Goal: Task Accomplishment & Management: Use online tool/utility

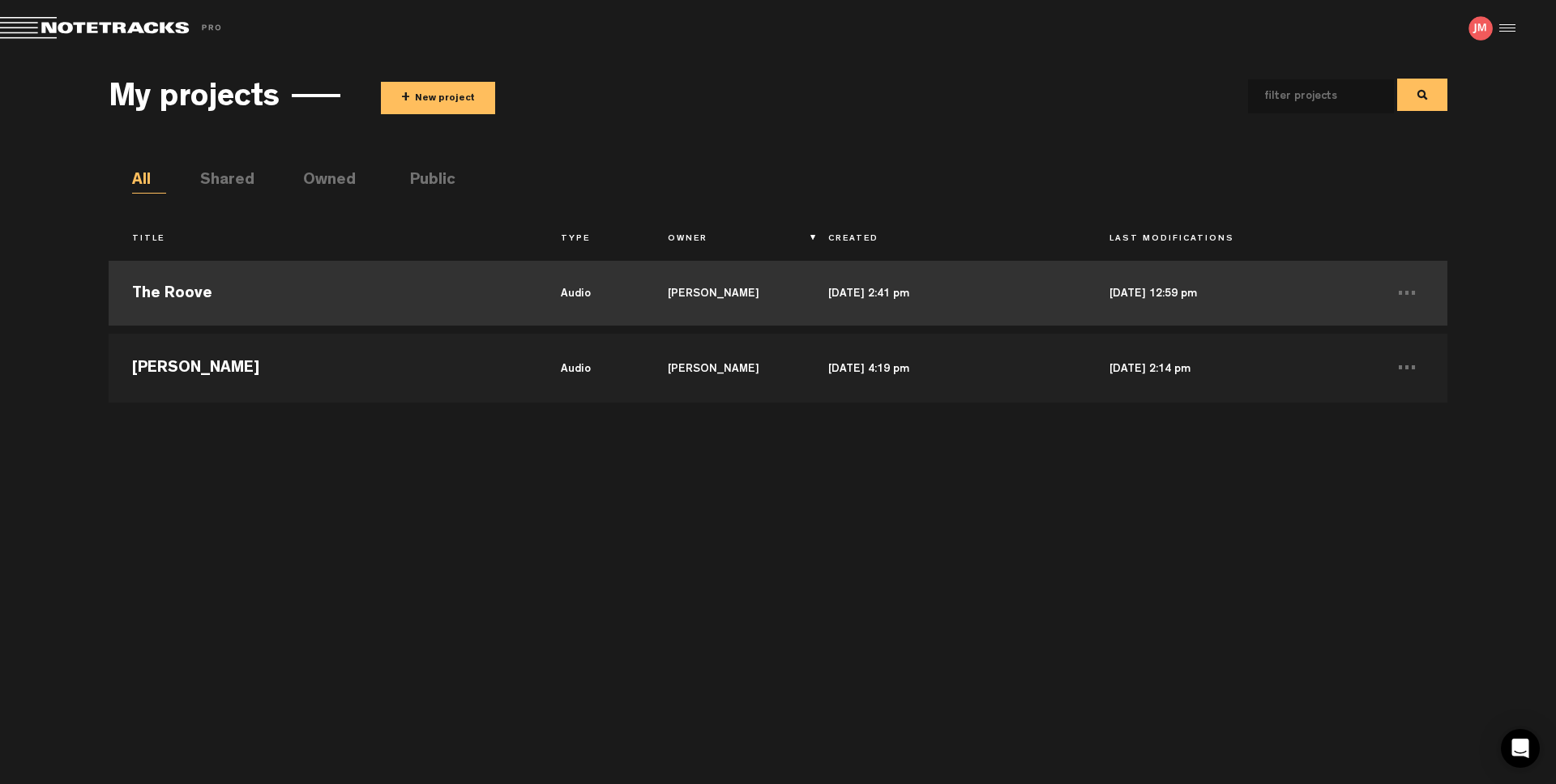
click at [202, 304] on td "The Roove" at bounding box center [323, 294] width 428 height 73
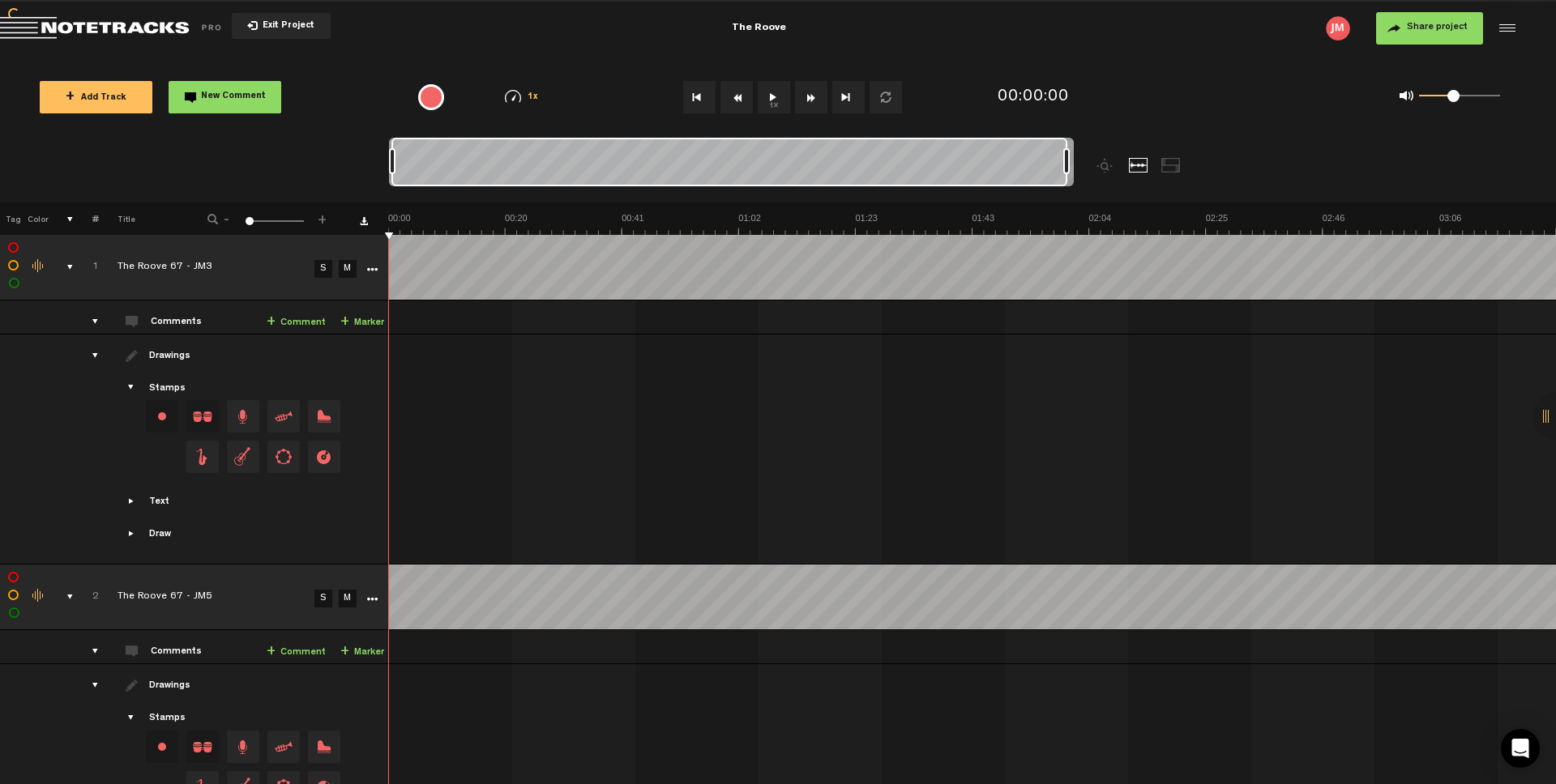
drag, startPoint x: 498, startPoint y: 160, endPoint x: 1231, endPoint y: 163, distance: 733.0
click at [1231, 163] on div at bounding box center [817, 170] width 856 height 64
drag, startPoint x: 95, startPoint y: 322, endPoint x: 84, endPoint y: 291, distance: 32.9
click at [96, 321] on div "comments" at bounding box center [89, 321] width 25 height 16
click at [69, 264] on div "comments, stamps & drawings" at bounding box center [64, 267] width 25 height 16
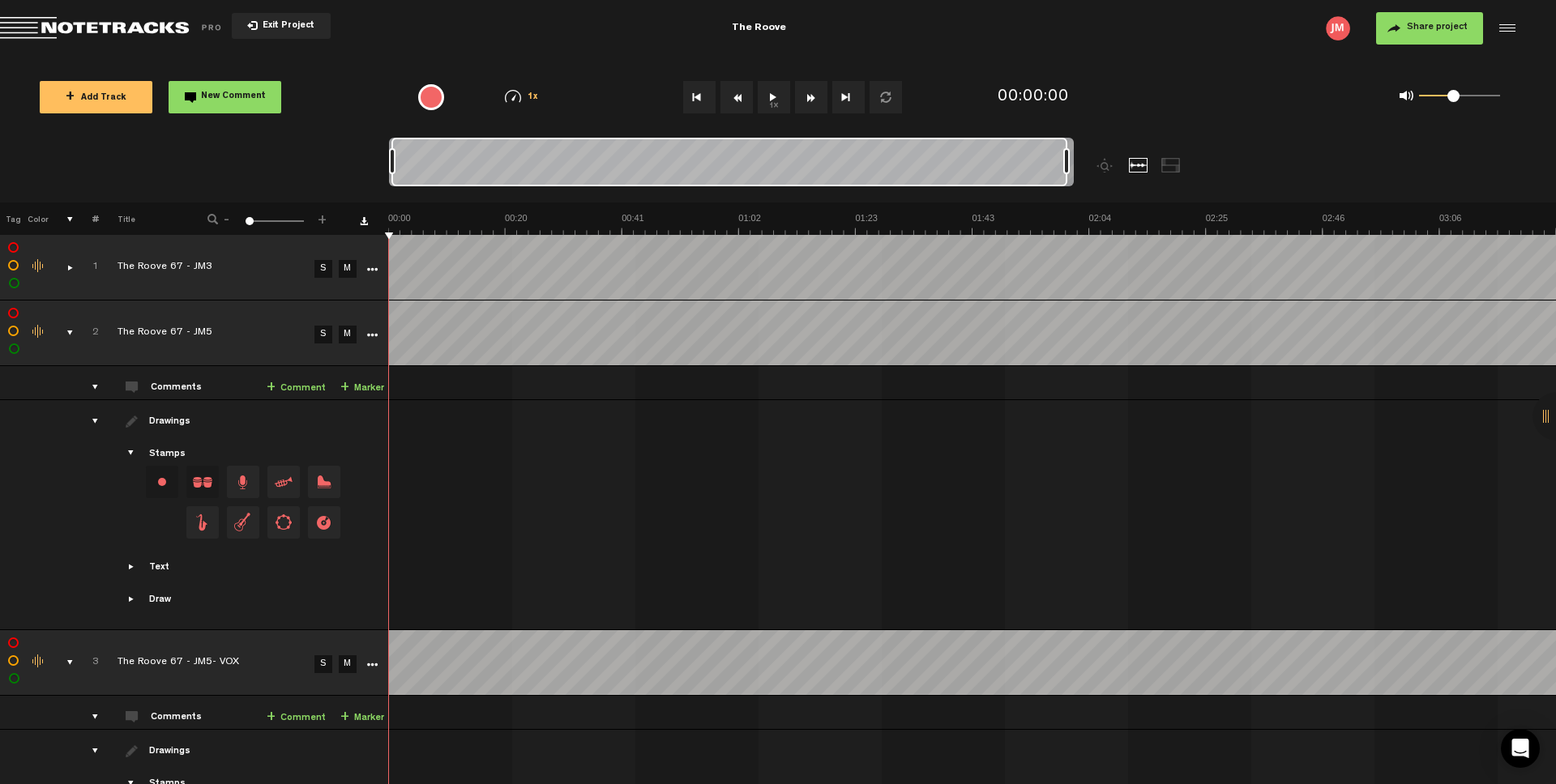
click at [70, 333] on div "comments, stamps & drawings" at bounding box center [64, 333] width 25 height 16
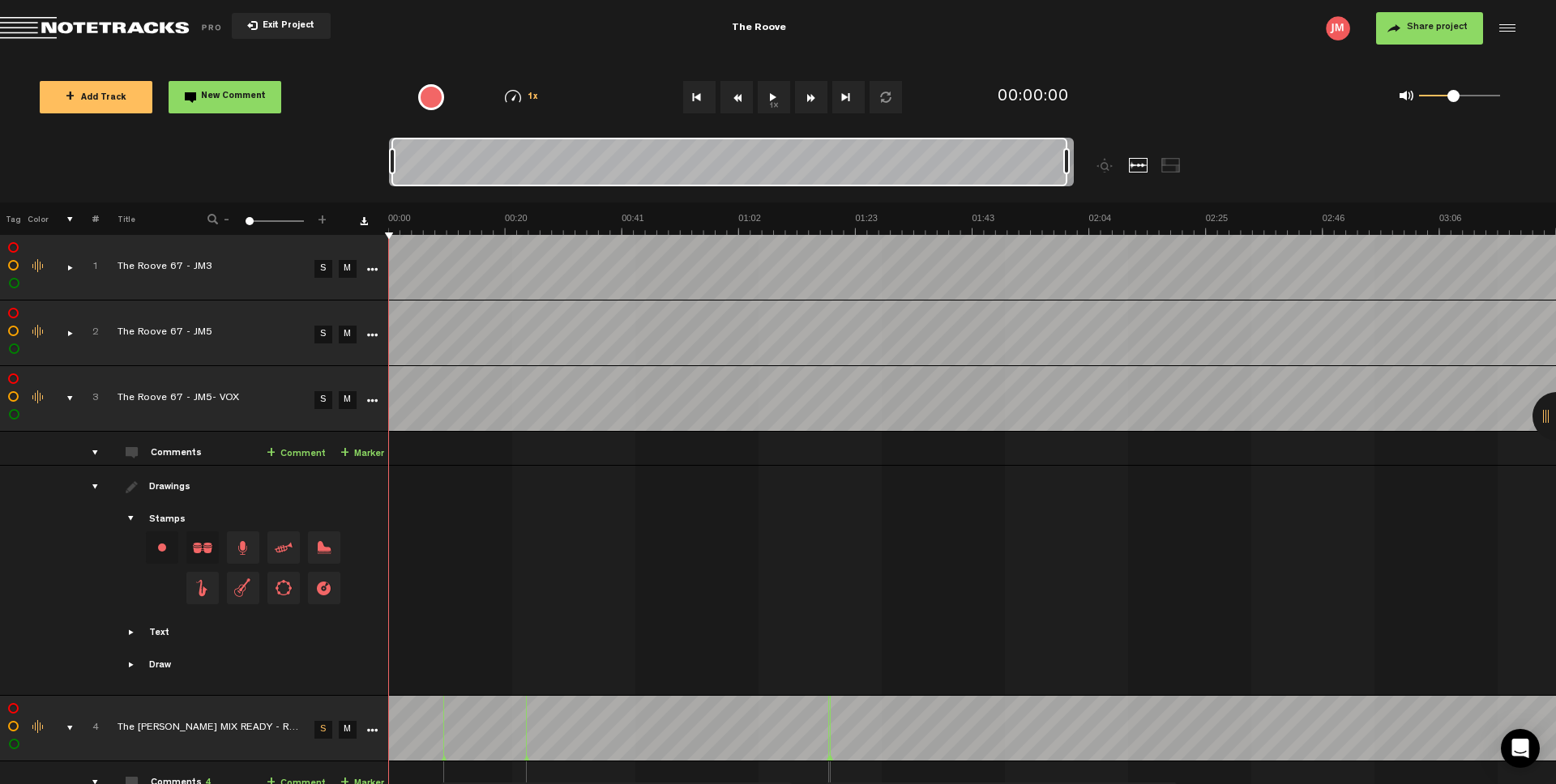
click at [70, 395] on div "comments, stamps & drawings" at bounding box center [64, 398] width 25 height 16
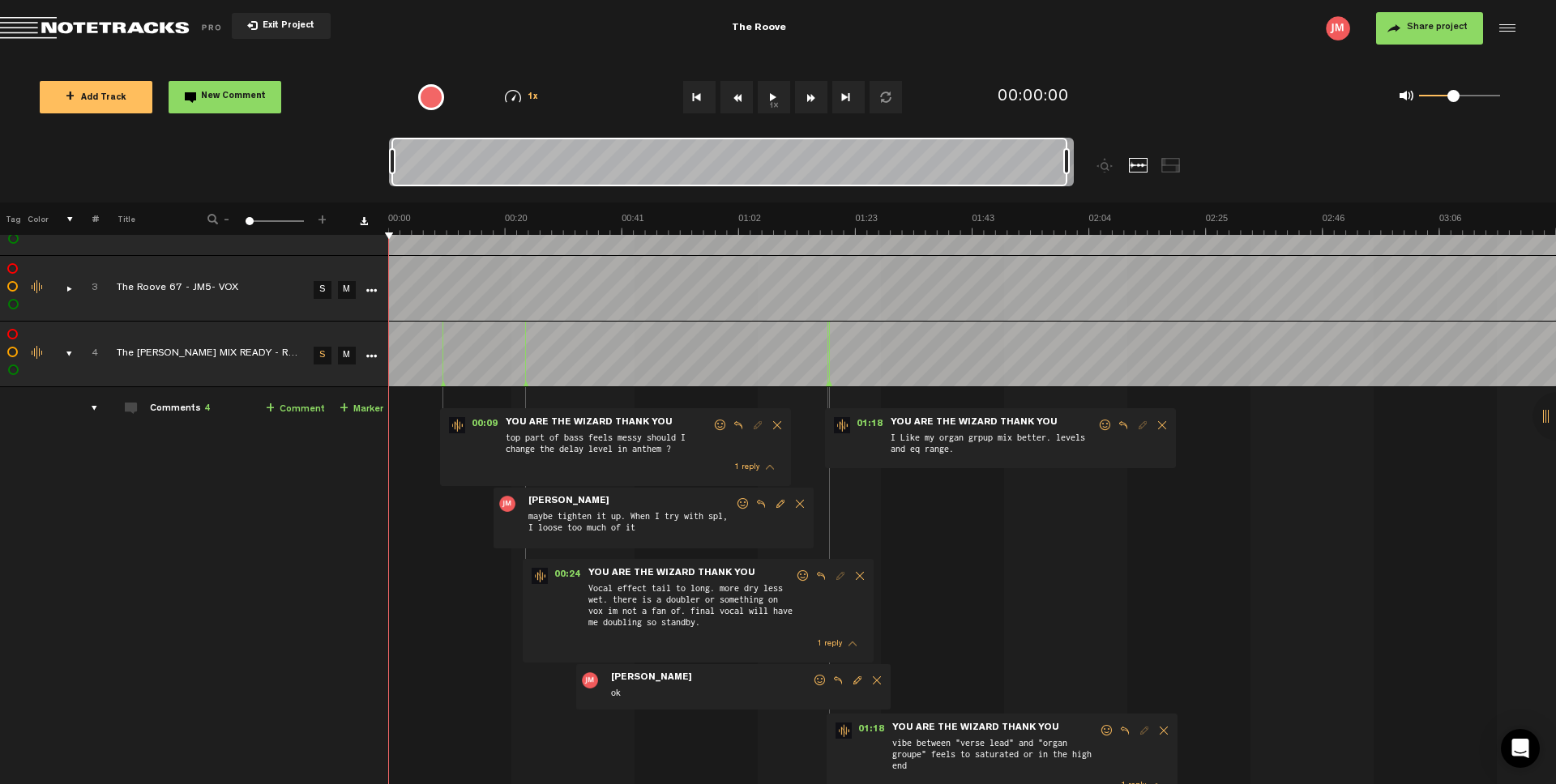
scroll to position [109, 1]
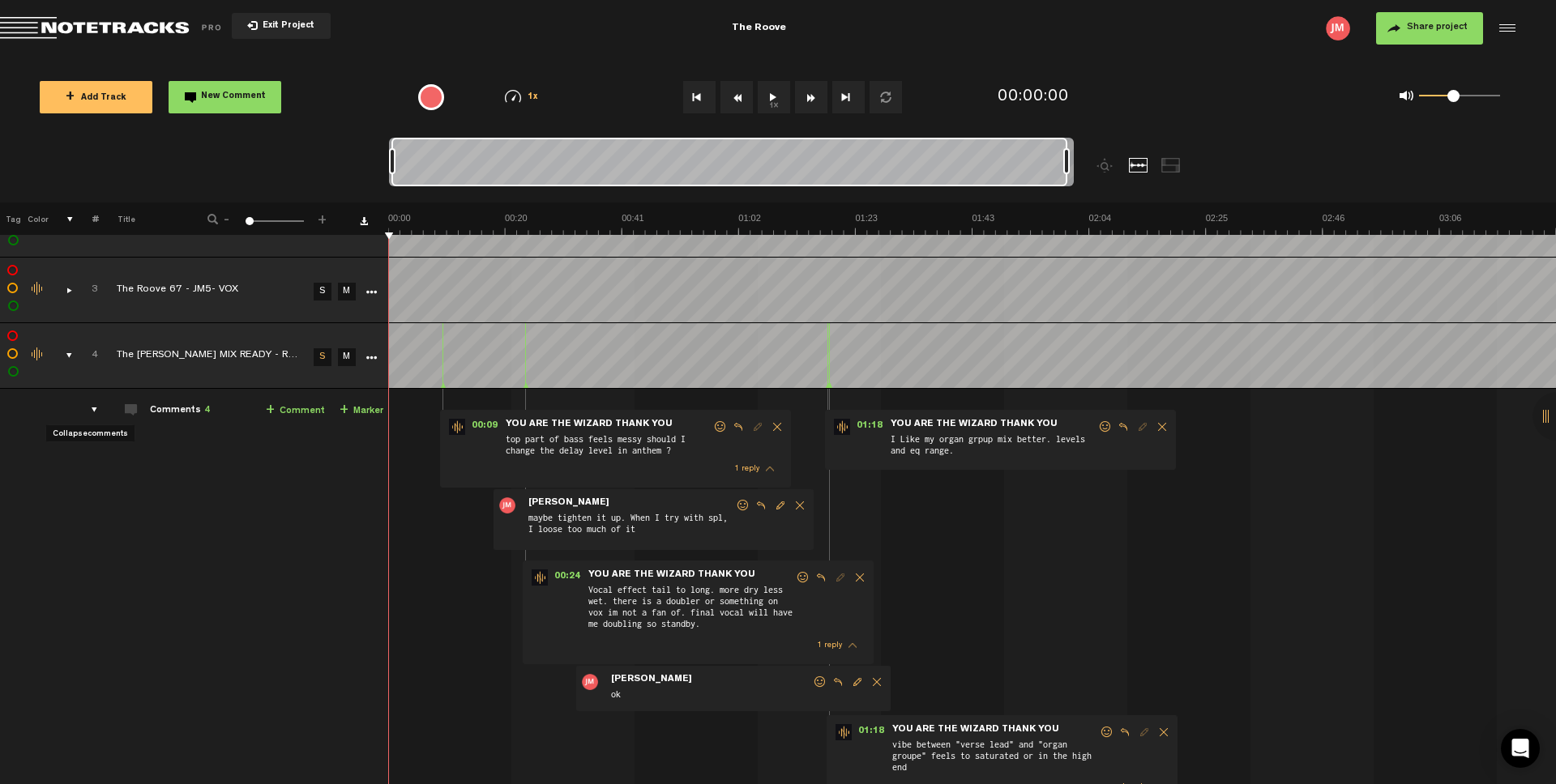
click at [96, 410] on div "comments" at bounding box center [88, 410] width 25 height 16
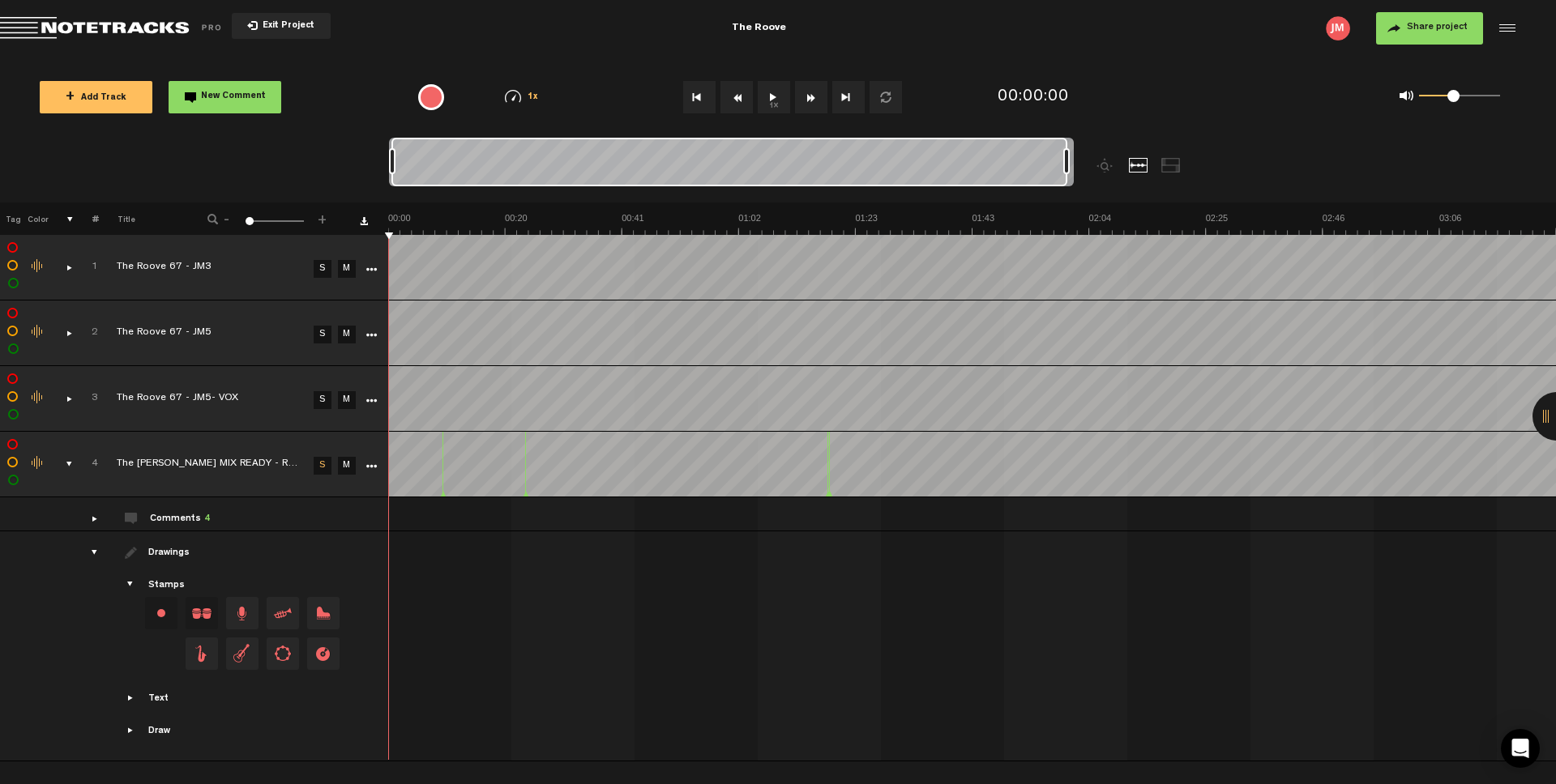
scroll to position [0, 1]
click at [95, 550] on div "drawings" at bounding box center [88, 552] width 25 height 16
